Goal: Task Accomplishment & Management: Manage account settings

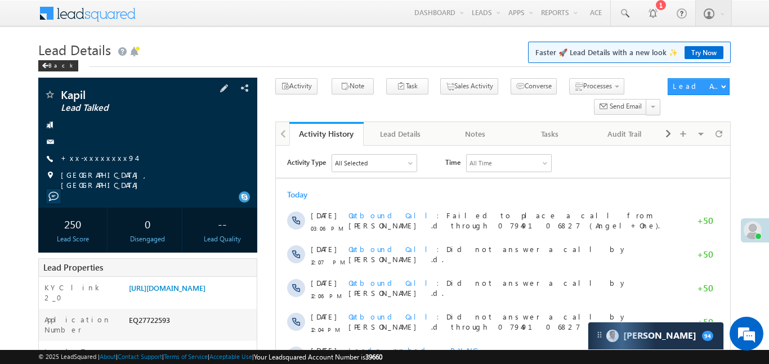
click at [100, 151] on div "Kapil Lead Talked +xx-xxxxxxxx94" at bounding box center [148, 139] width 208 height 101
click at [100, 153] on link "+xx-xxxxxxxx94" at bounding box center [98, 158] width 75 height 10
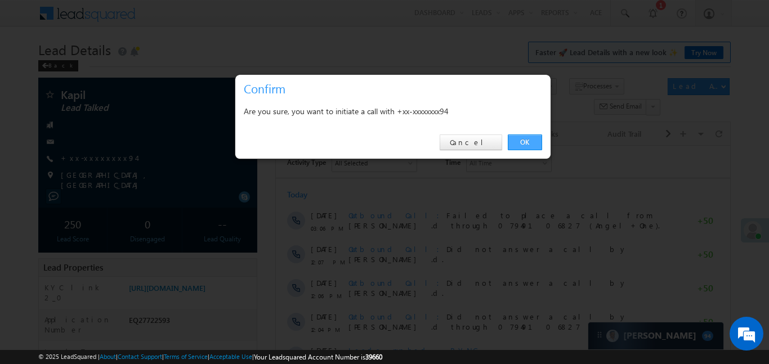
click at [533, 141] on link "OK" at bounding box center [525, 142] width 34 height 16
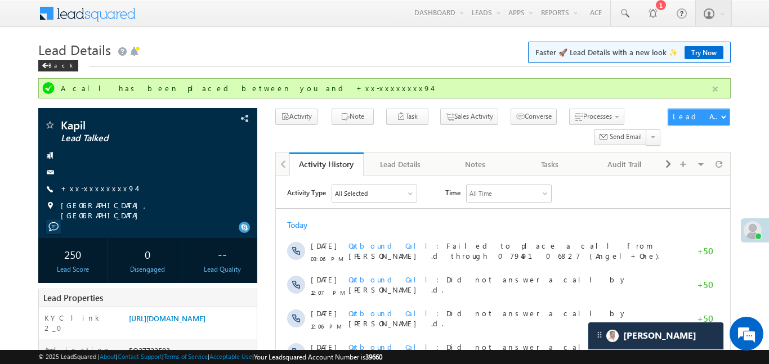
click at [720, 83] on button "button" at bounding box center [715, 89] width 14 height 14
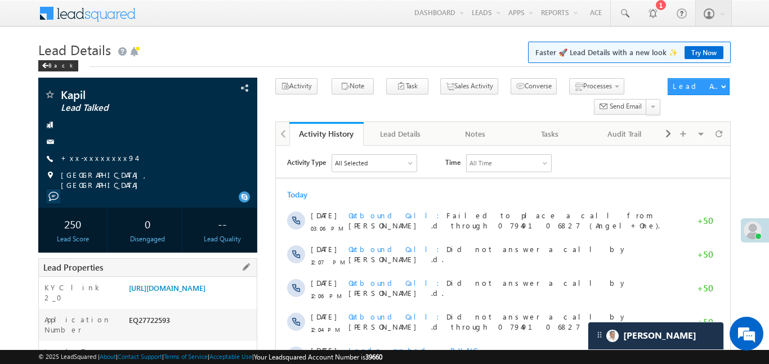
drag, startPoint x: 204, startPoint y: 268, endPoint x: 204, endPoint y: 277, distance: 9.6
click at [204, 271] on div "Lead Properties" at bounding box center [147, 267] width 219 height 19
click at [203, 284] on link "https://angelbroking1-pk3em7sa.customui-test.leadsquared.com?leadId=28ad522f-7b…" at bounding box center [167, 288] width 77 height 10
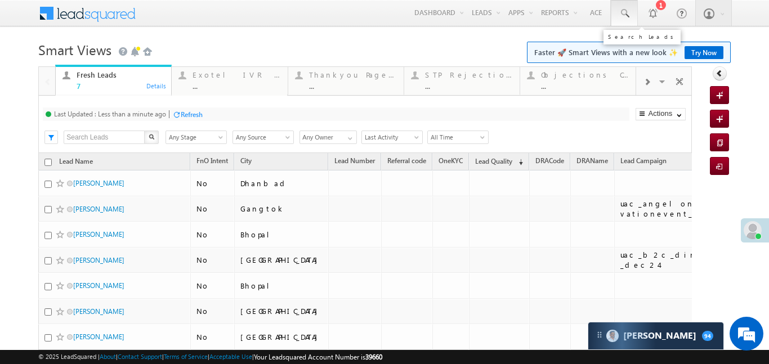
click at [621, 8] on span at bounding box center [623, 13] width 11 height 11
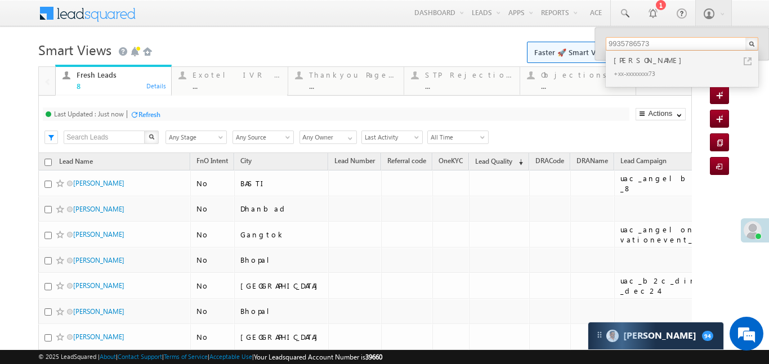
type input "9935786573"
click at [424, 44] on h1 "Smart Views Getting Started Faster 🚀 Smart Views with a new look ✨ Try Now" at bounding box center [384, 49] width 692 height 22
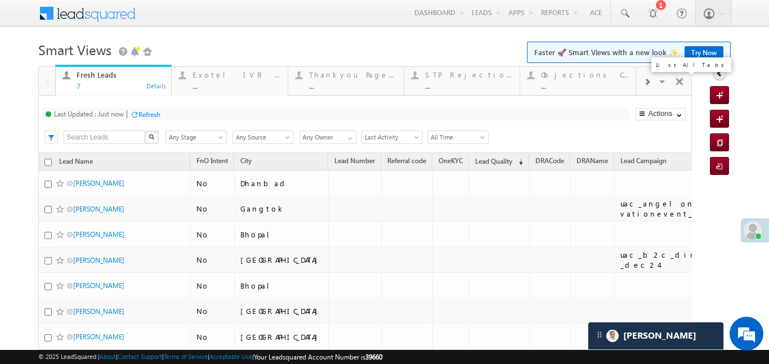
click at [666, 77] on span at bounding box center [662, 83] width 11 height 24
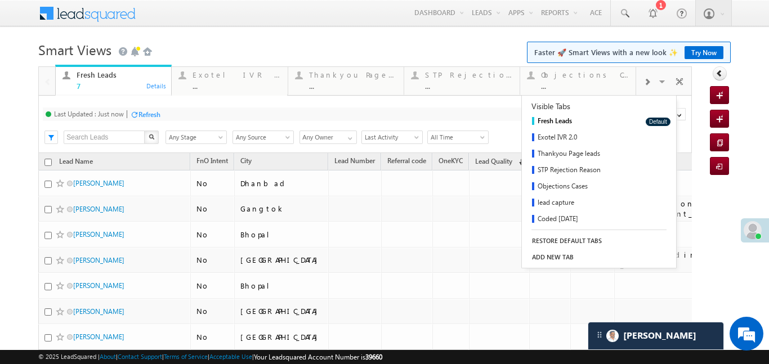
click at [644, 79] on span at bounding box center [646, 82] width 7 height 9
click at [576, 71] on div "lead capture" at bounding box center [585, 74] width 88 height 9
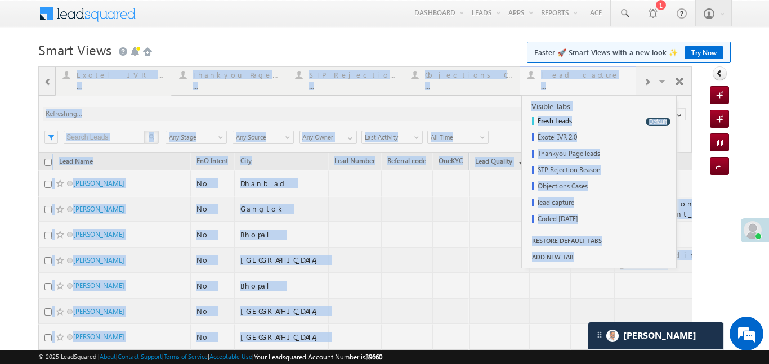
click at [576, 71] on div at bounding box center [364, 239] width 653 height 346
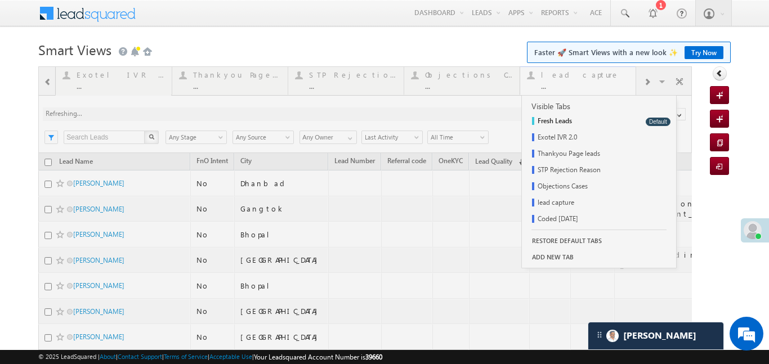
click at [576, 71] on div at bounding box center [364, 239] width 653 height 346
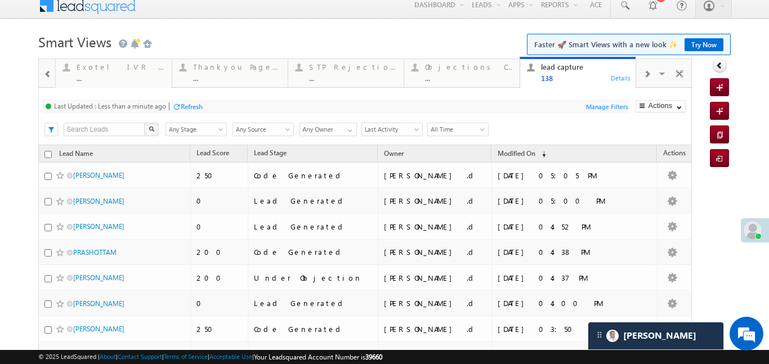
scroll to position [11, 0]
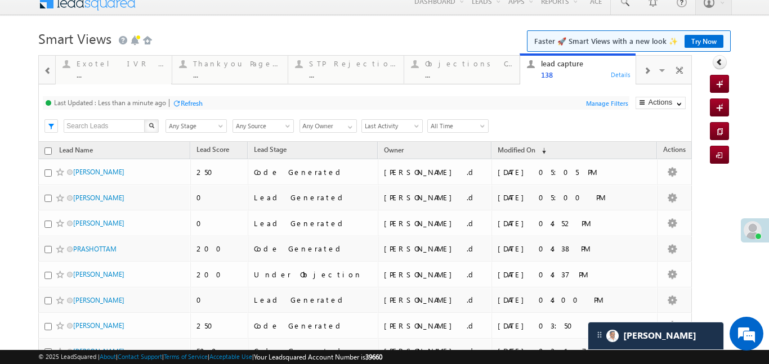
click at [44, 71] on span at bounding box center [48, 70] width 8 height 9
click at [44, 71] on div at bounding box center [47, 69] width 16 height 27
click at [124, 68] on div "Fresh Leads 7" at bounding box center [121, 68] width 88 height 22
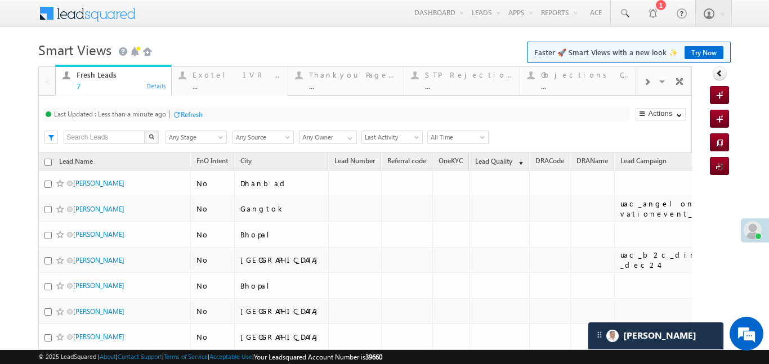
click at [124, 68] on div "Fresh Leads 7" at bounding box center [121, 79] width 88 height 22
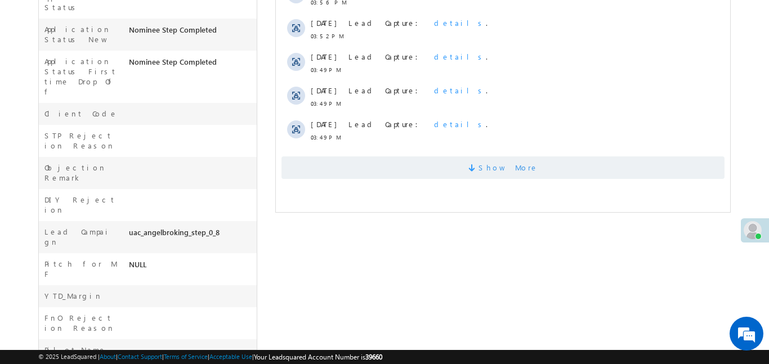
click at [420, 163] on span "Show More" at bounding box center [502, 167] width 443 height 23
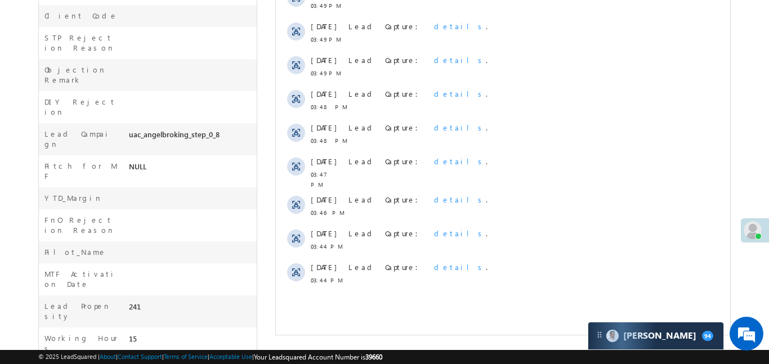
scroll to position [61, 0]
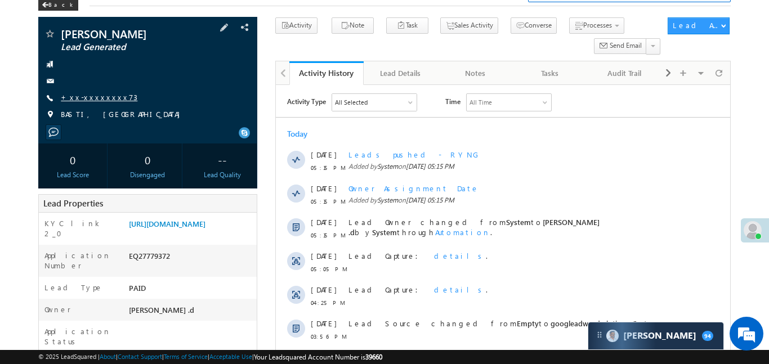
click at [83, 98] on link "+xx-xxxxxxxx73" at bounding box center [99, 97] width 77 height 10
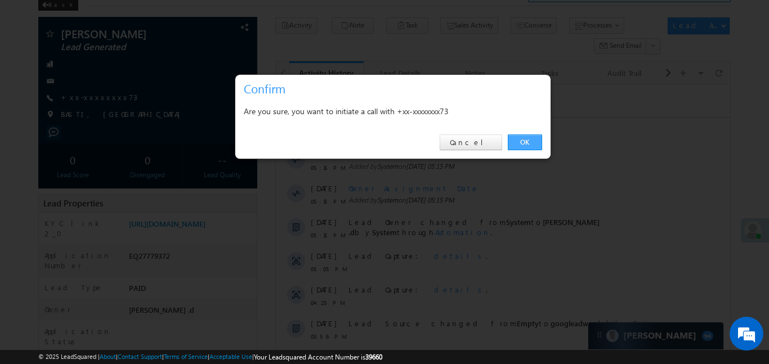
click at [535, 142] on link "OK" at bounding box center [525, 142] width 34 height 16
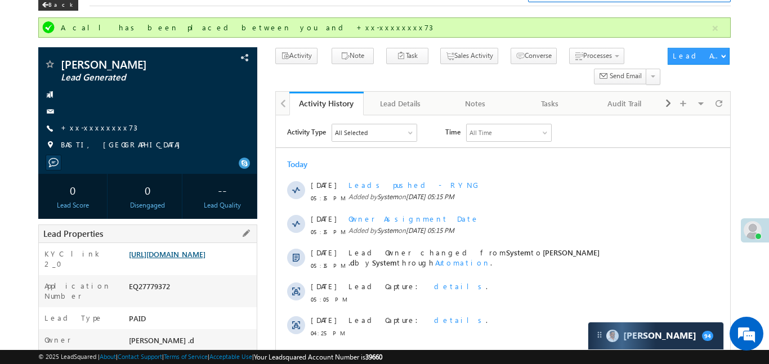
click at [193, 259] on link "https://angelbroking1-pk3em7sa.customui-test.leadsquared.com?leadId=e3651ee4-08…" at bounding box center [167, 254] width 77 height 10
click at [718, 31] on button "button" at bounding box center [715, 28] width 14 height 14
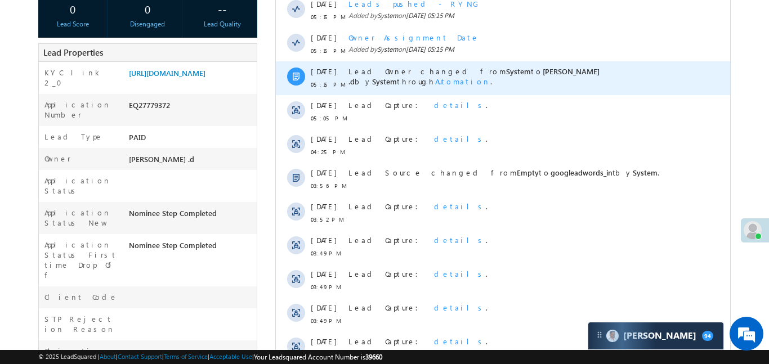
scroll to position [219, 0]
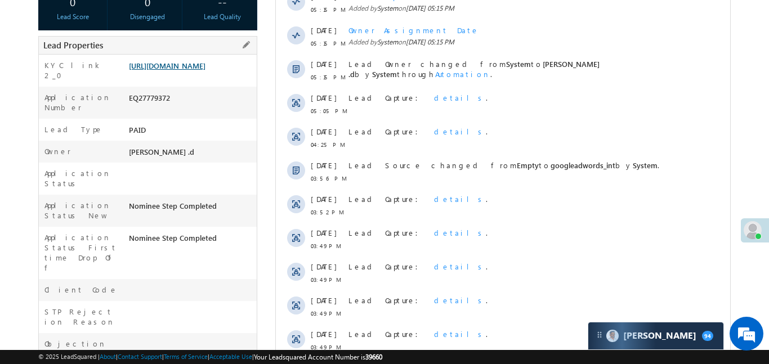
click at [175, 70] on link "https://angelbroking1-pk3em7sa.customui-test.leadsquared.com?leadId=e3651ee4-08…" at bounding box center [167, 66] width 77 height 10
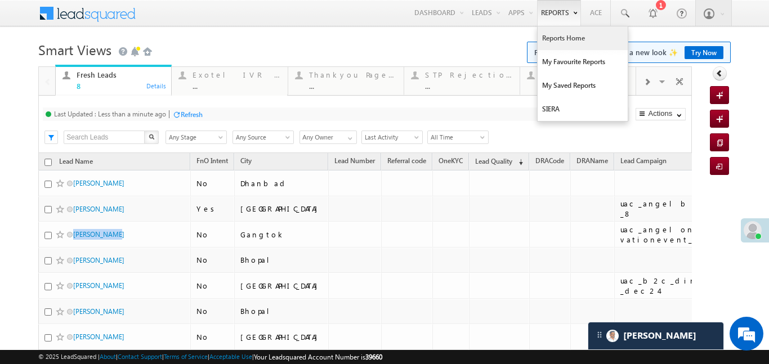
click at [568, 43] on link "Reports Home" at bounding box center [582, 38] width 90 height 24
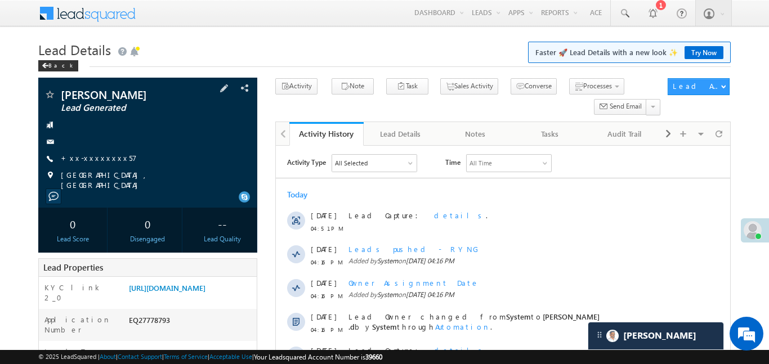
click at [97, 166] on div "Vijay Kumar Lead Generated +xx-xxxxxxxx57" at bounding box center [148, 139] width 208 height 101
click at [98, 156] on link "+xx-xxxxxxxx57" at bounding box center [99, 158] width 76 height 10
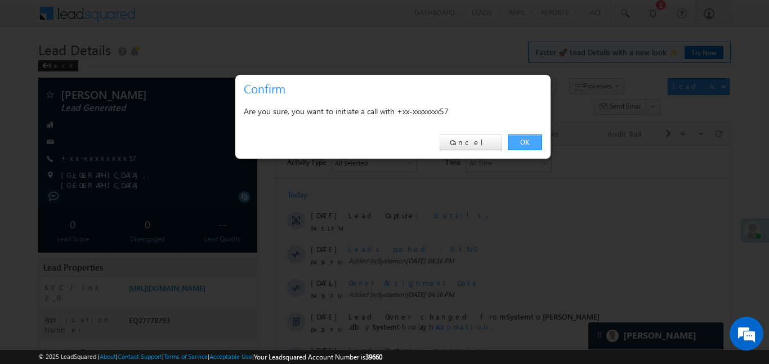
click at [531, 147] on link "OK" at bounding box center [525, 142] width 34 height 16
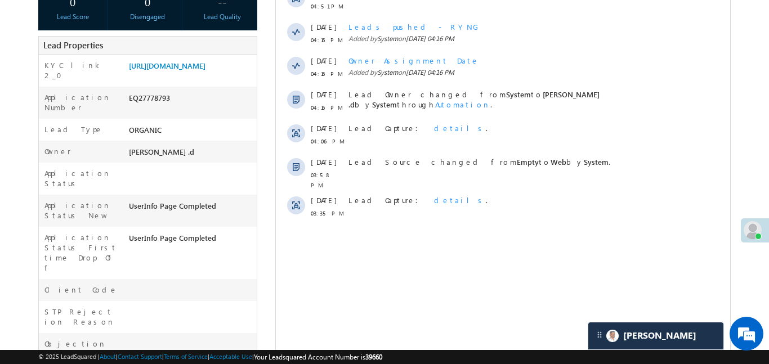
scroll to position [255, 0]
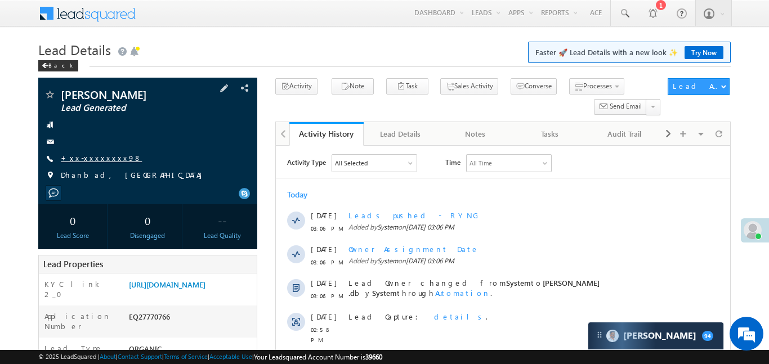
click at [104, 158] on link "+xx-xxxxxxxx98" at bounding box center [101, 158] width 81 height 10
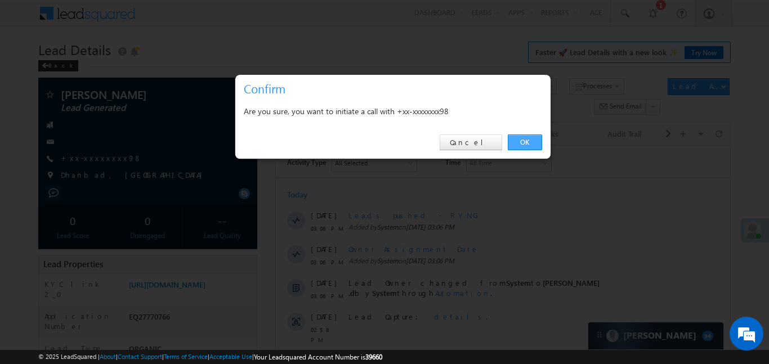
click at [523, 140] on link "OK" at bounding box center [525, 142] width 34 height 16
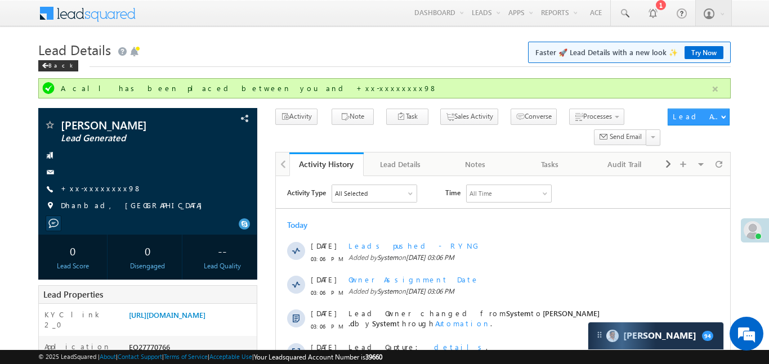
click at [712, 88] on button "button" at bounding box center [715, 89] width 14 height 14
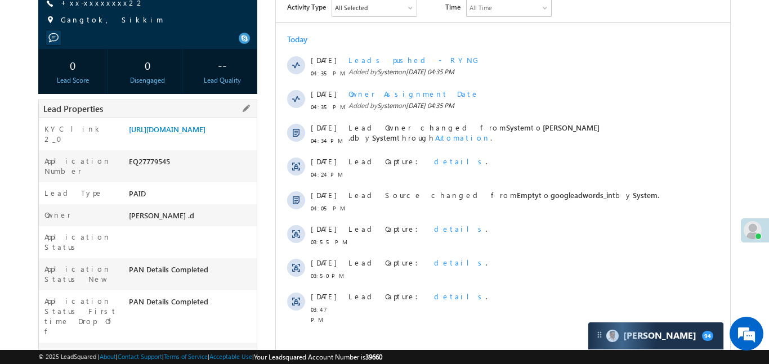
click at [189, 140] on div "https://angelbroking1-pk3em7sa.customui-test.leadsquared.com?leadId=c3fc1226-23…" at bounding box center [191, 132] width 131 height 16
click at [192, 134] on link "https://angelbroking1-pk3em7sa.customui-test.leadsquared.com?leadId=c3fc1226-23…" at bounding box center [167, 129] width 77 height 10
click at [205, 134] on link "https://angelbroking1-pk3em7sa.customui-test.leadsquared.com?leadId=c3fc1226-23…" at bounding box center [167, 129] width 77 height 10
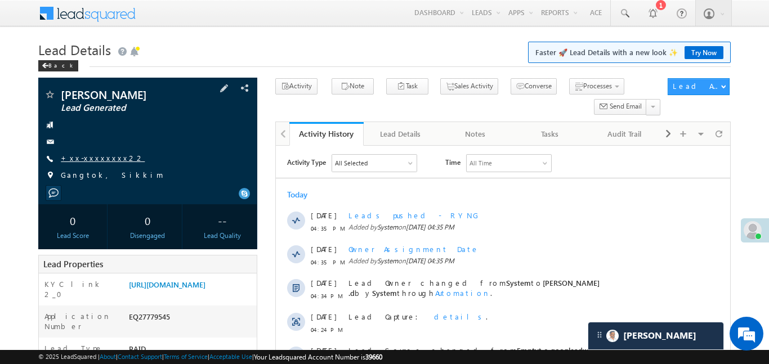
click at [100, 159] on link "+xx-xxxxxxxx22" at bounding box center [103, 158] width 84 height 10
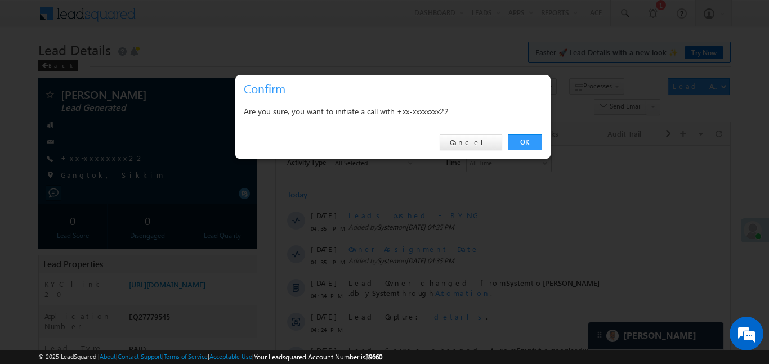
click at [546, 142] on div "OK Cancel" at bounding box center [392, 143] width 315 height 32
click at [533, 142] on link "OK" at bounding box center [525, 142] width 34 height 16
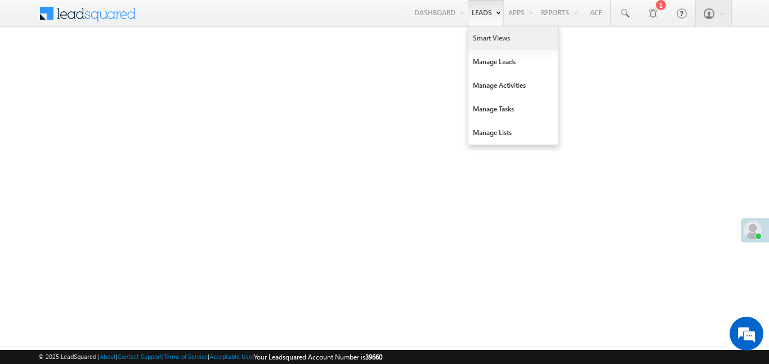
click at [492, 39] on link "Smart Views" at bounding box center [513, 38] width 90 height 24
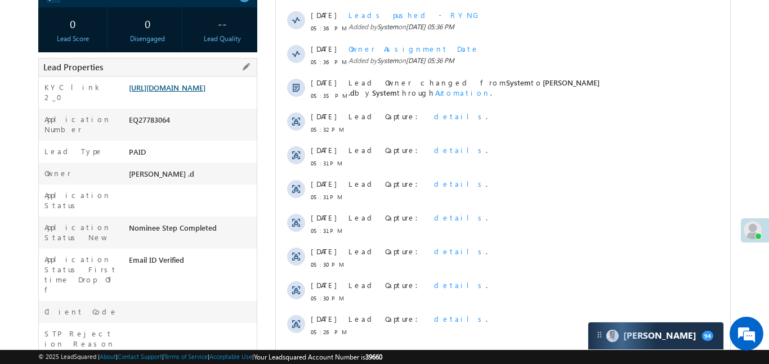
scroll to position [209, 0]
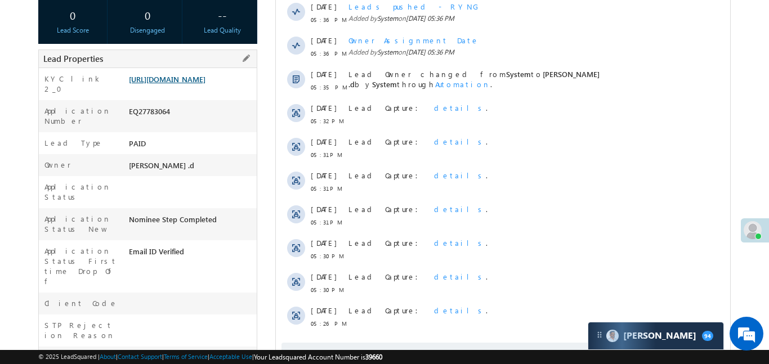
click at [205, 84] on link "https://angelbroking1-pk3em7sa.customui-test.leadsquared.com?leadId=54ccf618-41…" at bounding box center [167, 79] width 77 height 10
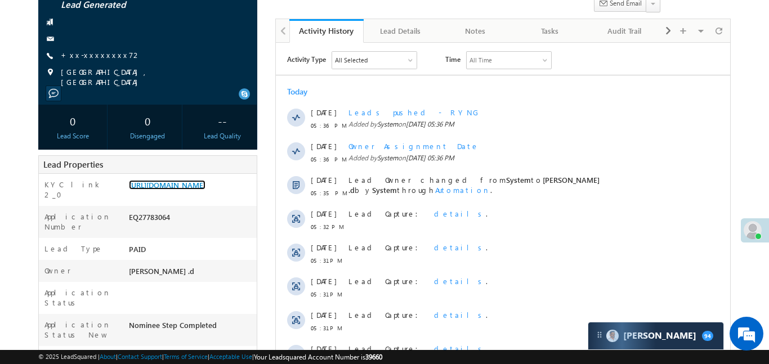
scroll to position [0, 0]
click at [101, 52] on link "+xx-xxxxxxxx72" at bounding box center [101, 55] width 80 height 10
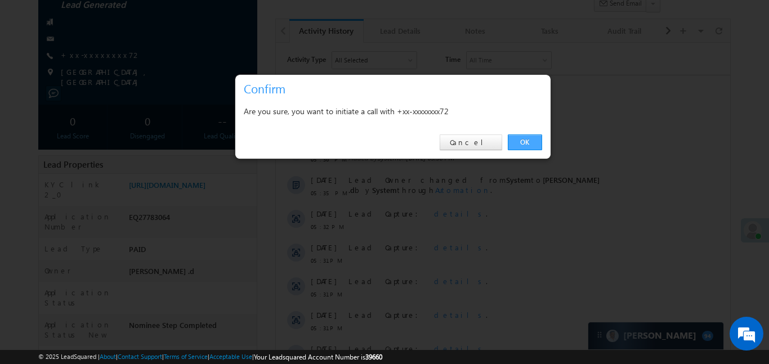
click at [532, 140] on link "OK" at bounding box center [525, 142] width 34 height 16
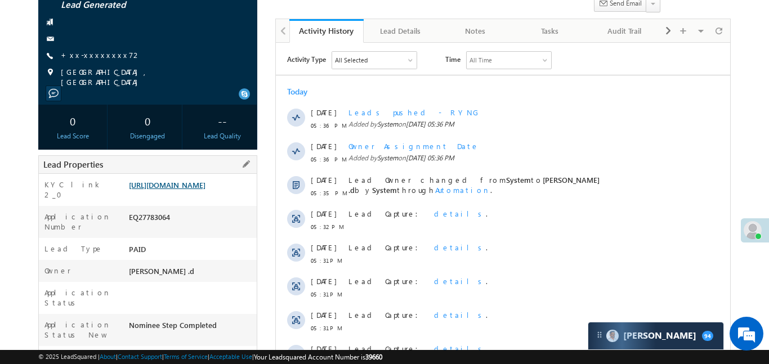
click at [205, 190] on link "https://angelbroking1-pk3em7sa.customui-test.leadsquared.com?leadId=54ccf618-41…" at bounding box center [167, 185] width 77 height 10
click at [205, 185] on link "https://angelbroking1-pk3em7sa.customui-test.leadsquared.com?leadId=54ccf618-41…" at bounding box center [167, 185] width 77 height 10
click at [205, 190] on link "https://angelbroking1-pk3em7sa.customui-test.leadsquared.com?leadId=54ccf618-41…" at bounding box center [167, 185] width 77 height 10
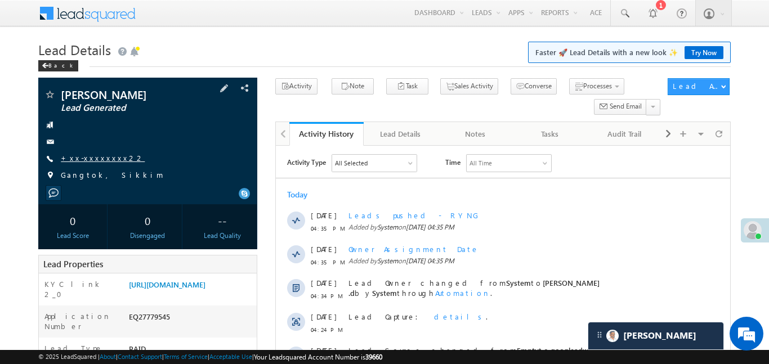
click at [92, 158] on link "+xx-xxxxxxxx22" at bounding box center [103, 158] width 84 height 10
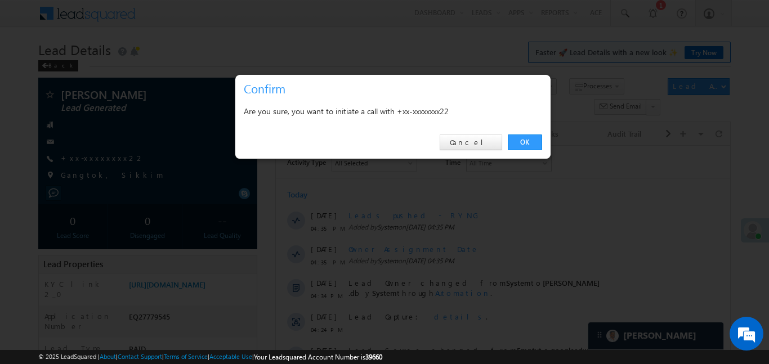
click at [542, 132] on div "OK Cancel" at bounding box center [392, 143] width 315 height 32
click at [530, 136] on link "OK" at bounding box center [525, 142] width 34 height 16
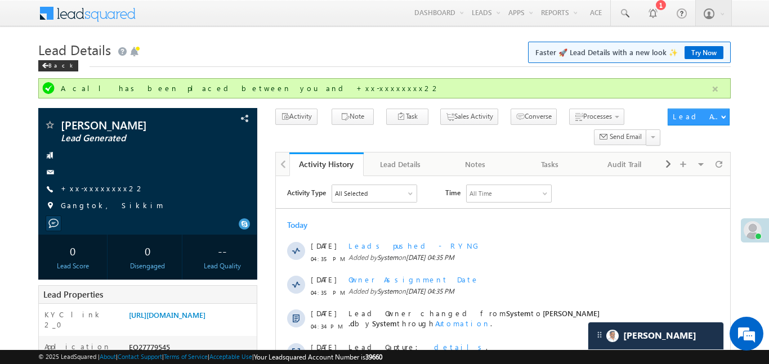
click at [712, 91] on button "button" at bounding box center [715, 89] width 14 height 14
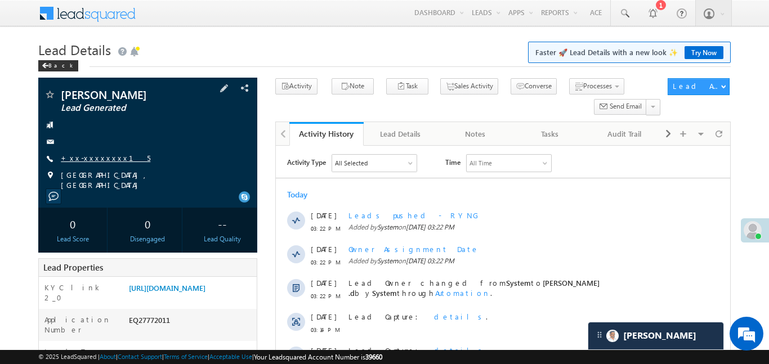
click at [86, 159] on link "+xx-xxxxxxxx15" at bounding box center [105, 158] width 89 height 10
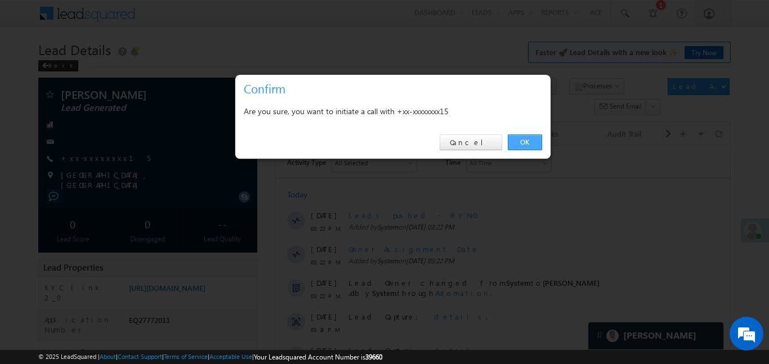
click at [530, 138] on link "OK" at bounding box center [525, 142] width 34 height 16
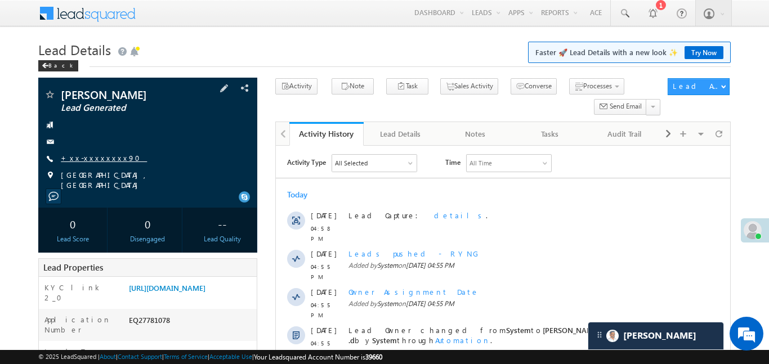
click at [97, 154] on link "+xx-xxxxxxxx90" at bounding box center [104, 158] width 86 height 10
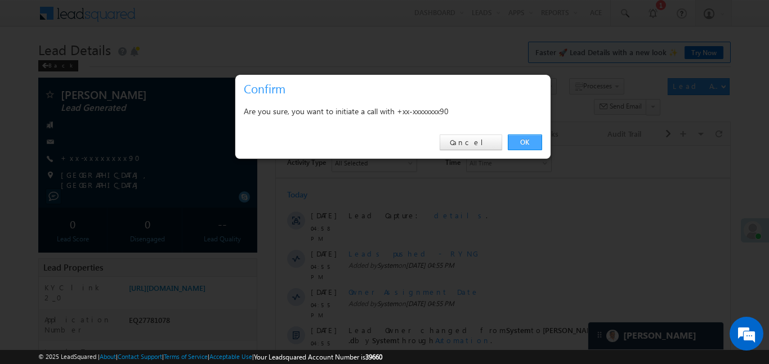
click at [540, 138] on link "OK" at bounding box center [525, 142] width 34 height 16
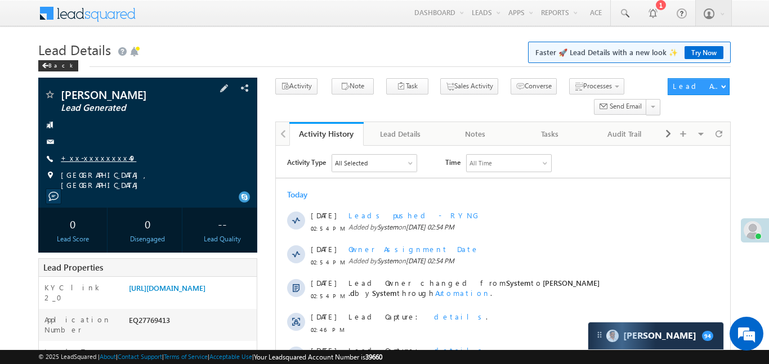
click at [102, 155] on link "+xx-xxxxxxxx49" at bounding box center [98, 158] width 75 height 10
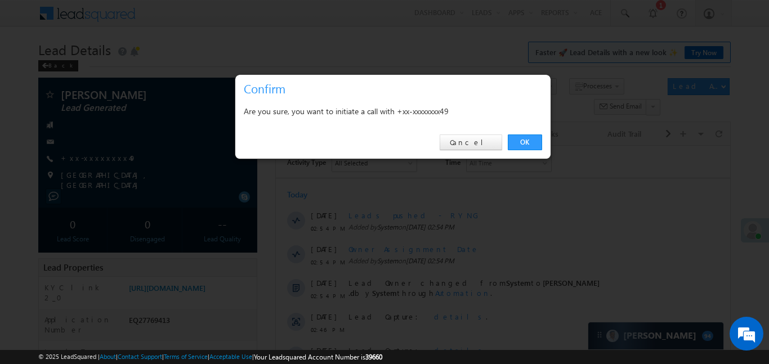
click at [530, 129] on div "OK Cancel" at bounding box center [392, 143] width 315 height 32
click at [533, 147] on link "OK" at bounding box center [525, 142] width 34 height 16
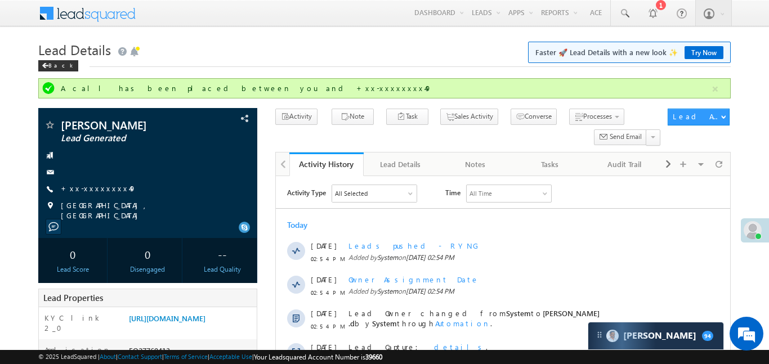
drag, startPoint x: 720, startPoint y: 87, endPoint x: 481, endPoint y: 51, distance: 241.9
click at [719, 87] on button "button" at bounding box center [715, 89] width 14 height 14
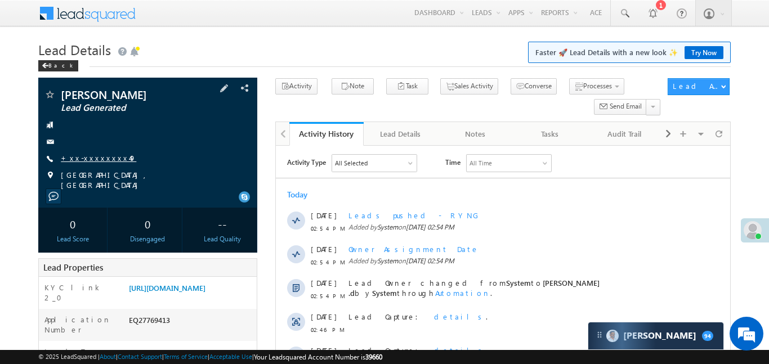
click at [100, 157] on link "+xx-xxxxxxxx49" at bounding box center [98, 158] width 75 height 10
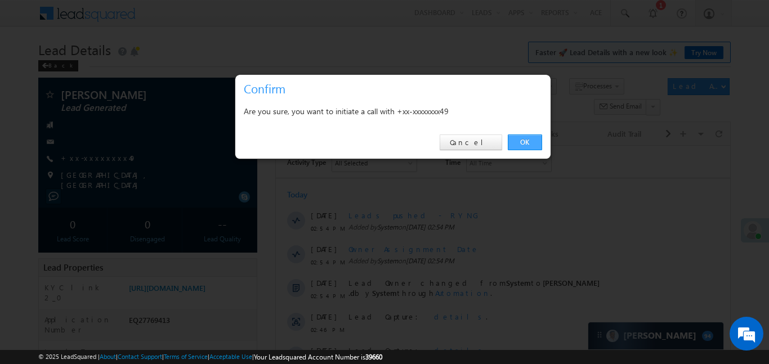
click at [535, 143] on link "OK" at bounding box center [525, 142] width 34 height 16
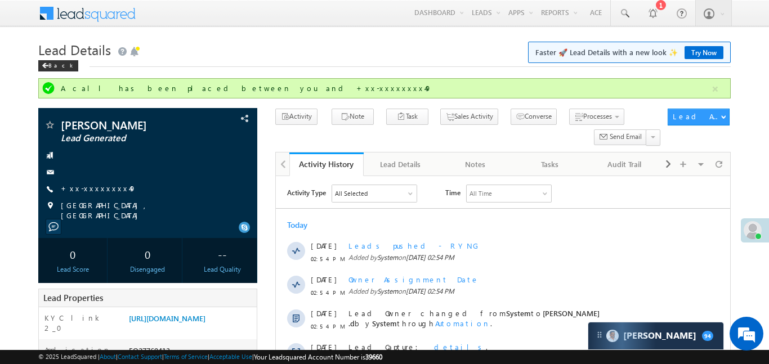
click at [702, 84] on div "A call has been placed between you and +xx-xxxxxxxx49" at bounding box center [385, 88] width 649 height 10
click at [720, 91] on button "button" at bounding box center [715, 89] width 14 height 14
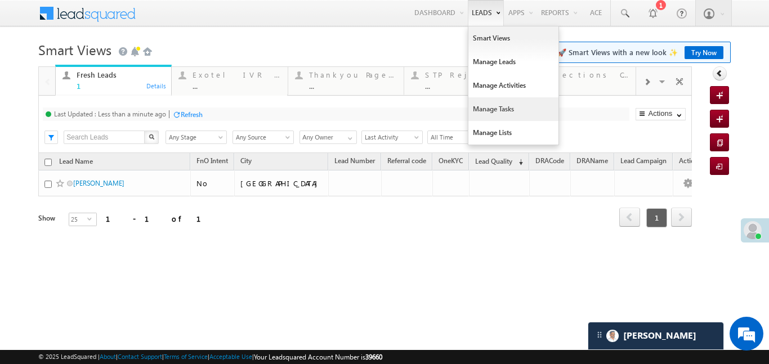
click at [504, 99] on link "Manage Tasks" at bounding box center [513, 109] width 90 height 24
click at [504, 85] on link "Manage Activities" at bounding box center [513, 86] width 90 height 24
click at [482, 79] on link "Manage Activities" at bounding box center [513, 86] width 90 height 24
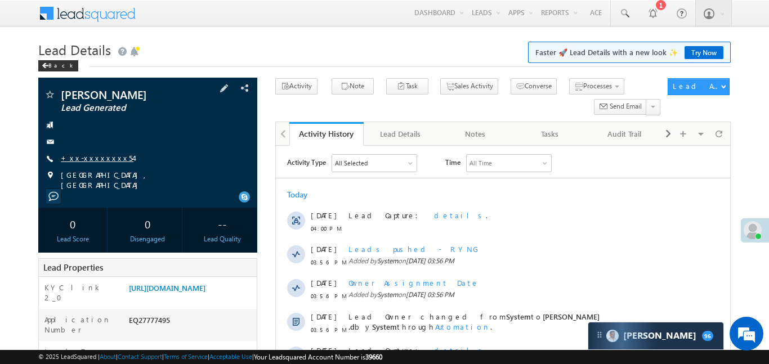
click at [98, 158] on link "+xx-xxxxxxxx54" at bounding box center [97, 158] width 73 height 10
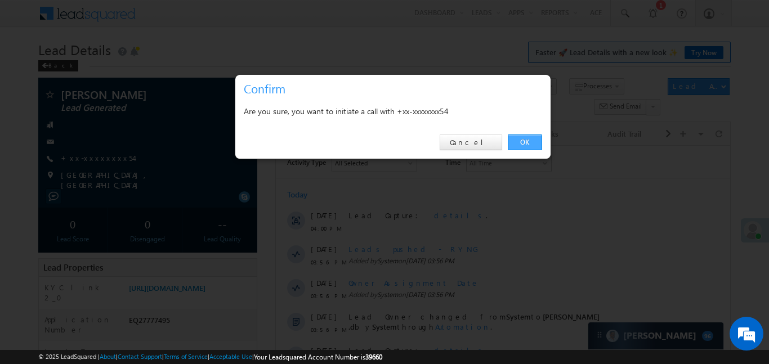
click at [531, 143] on link "OK" at bounding box center [525, 142] width 34 height 16
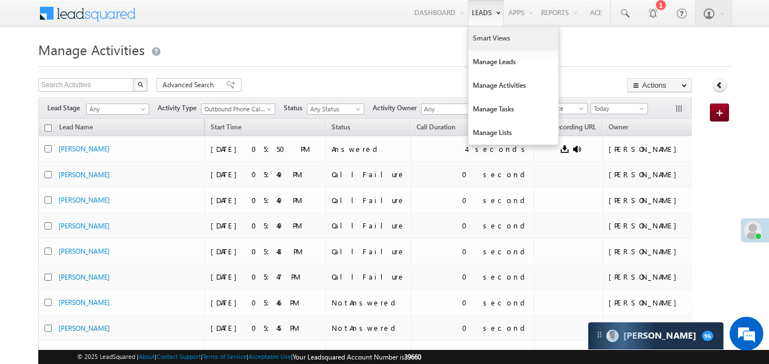
click at [488, 39] on link "Smart Views" at bounding box center [513, 38] width 90 height 24
